Goal: Information Seeking & Learning: Learn about a topic

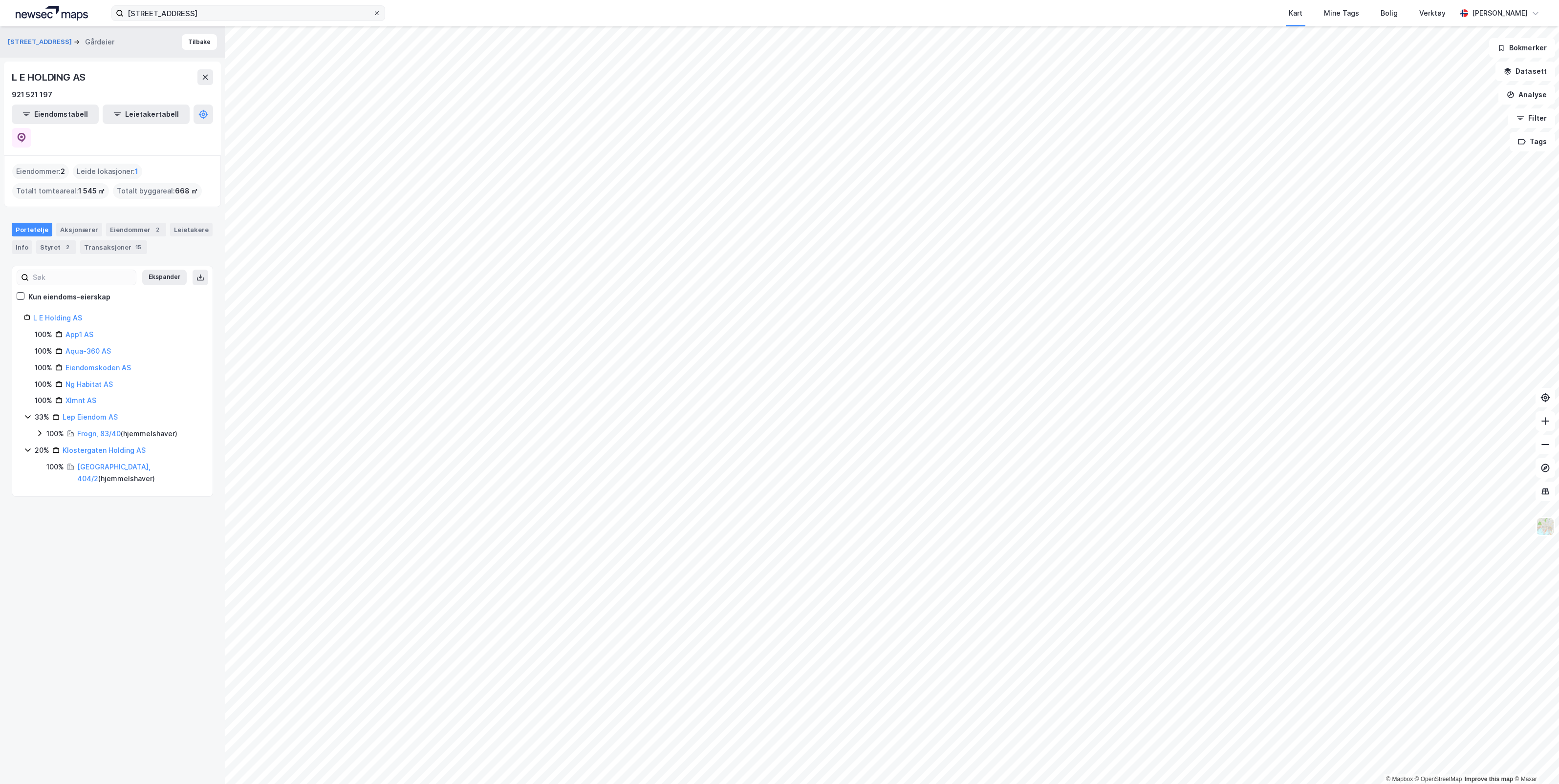
click at [375, 14] on icon at bounding box center [377, 13] width 6 height 6
click at [373, 14] on input "[STREET_ADDRESS]" at bounding box center [248, 13] width 249 height 15
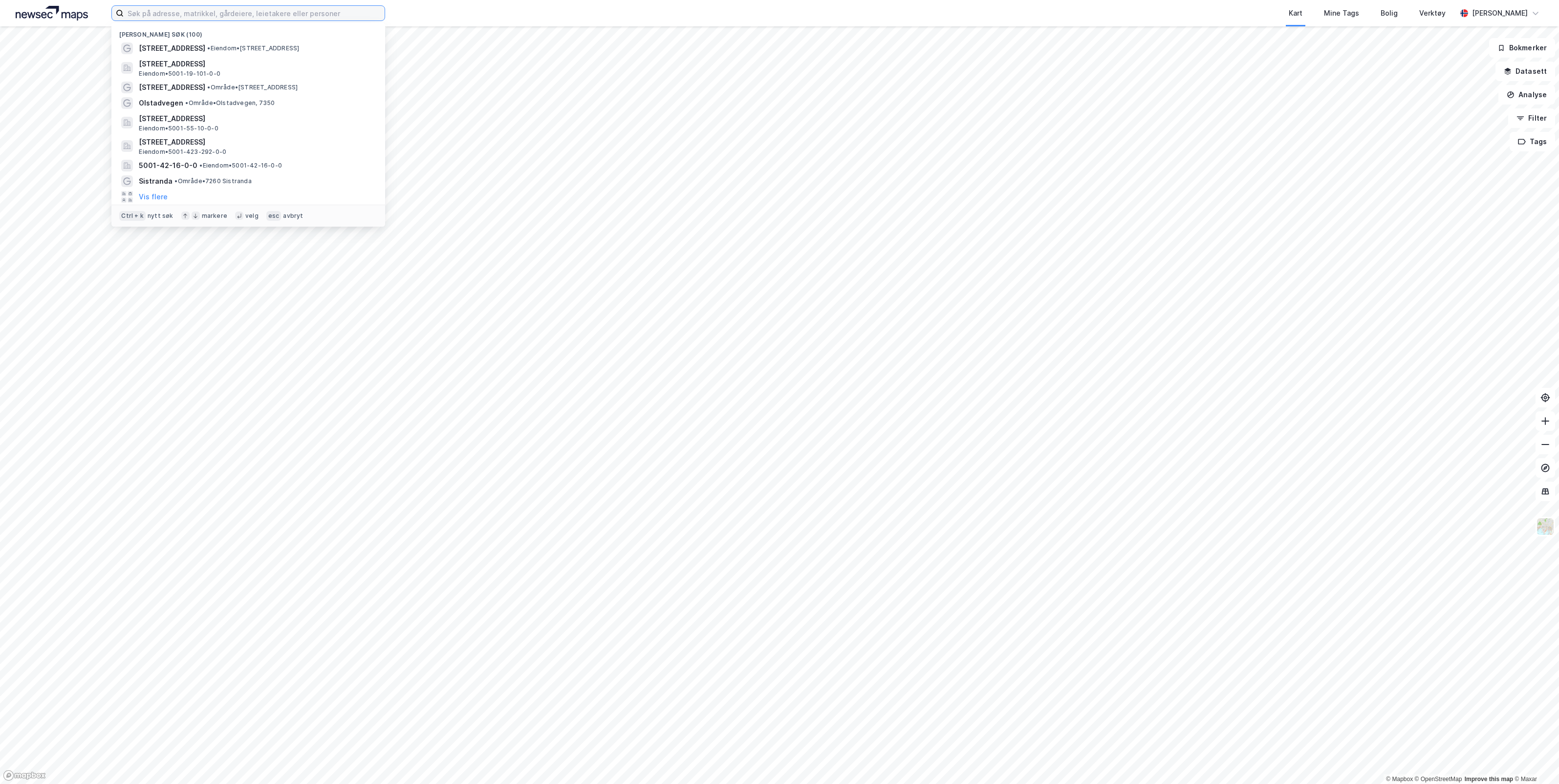
click at [248, 13] on input at bounding box center [254, 13] width 261 height 15
click at [1548, 532] on img at bounding box center [1545, 526] width 19 height 19
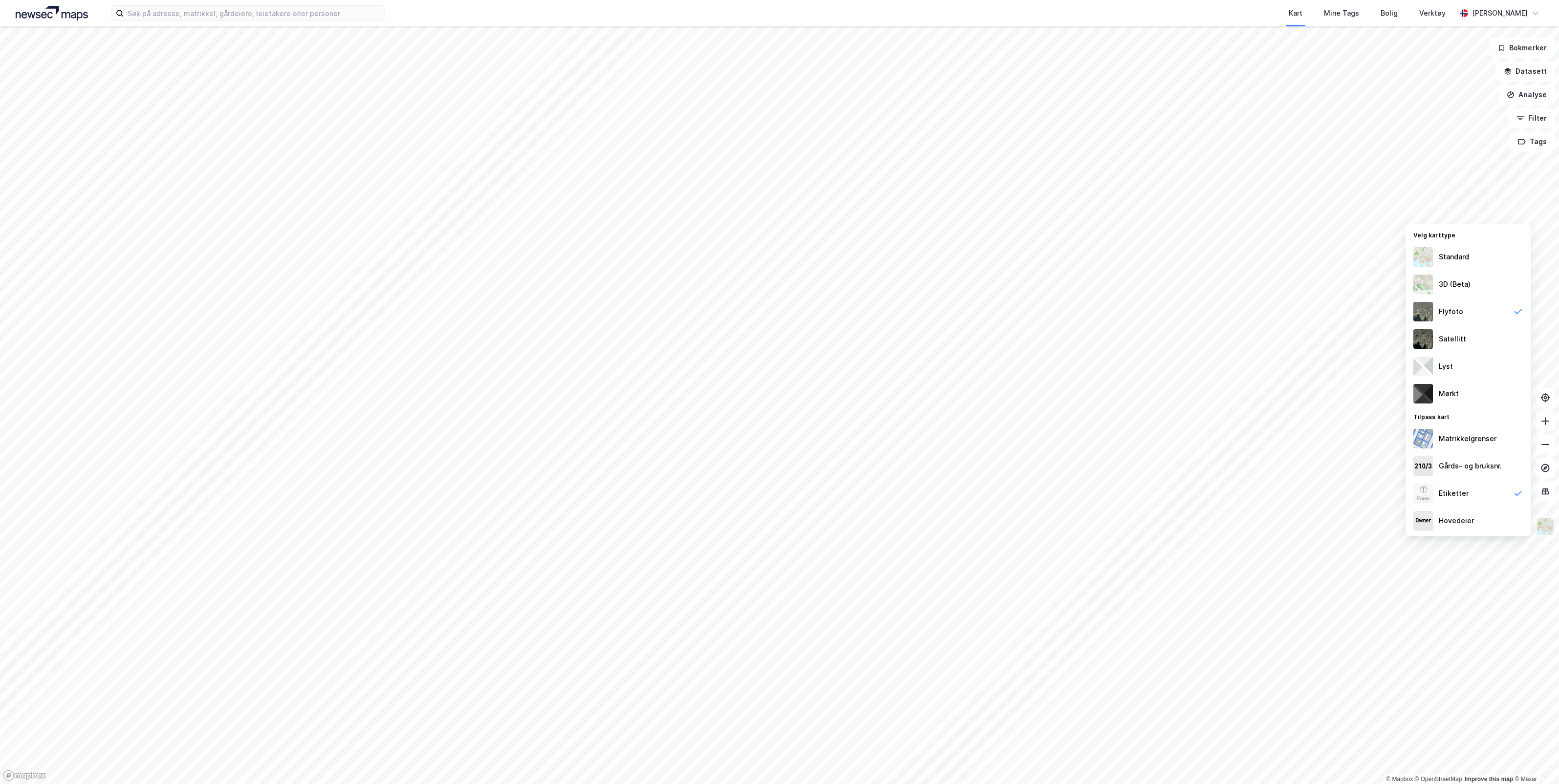
click at [1548, 529] on img at bounding box center [1545, 526] width 19 height 19
click at [1543, 524] on img at bounding box center [1545, 526] width 19 height 19
click at [1464, 255] on div "Standard" at bounding box center [1454, 256] width 30 height 11
click at [272, 6] on input at bounding box center [254, 13] width 261 height 15
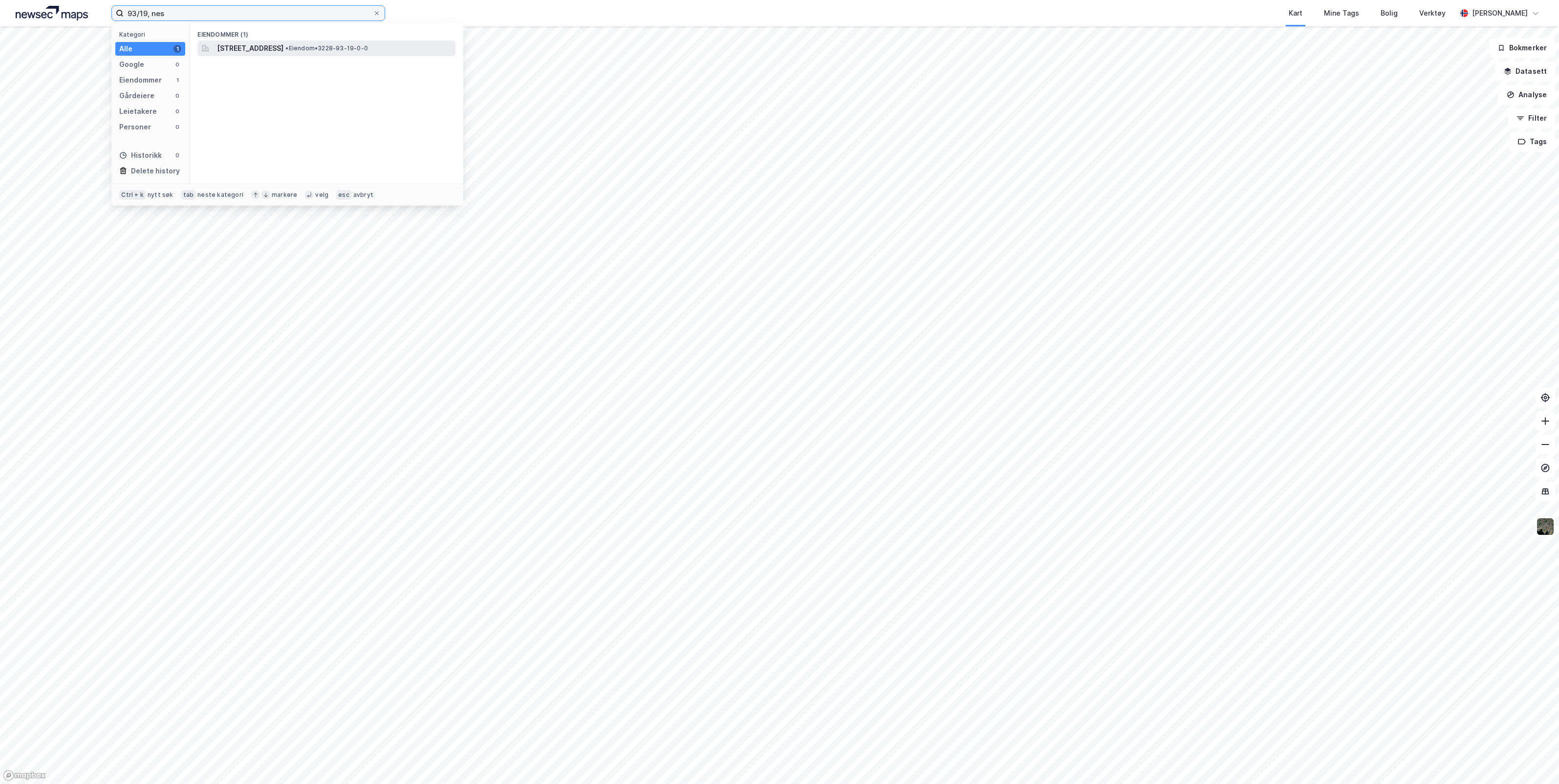
type input "93/19, nes"
click at [266, 45] on span "Miljøparkvegen 105, 2160, VORMSUND, NES" at bounding box center [251, 48] width 67 height 11
